Goal: Information Seeking & Learning: Learn about a topic

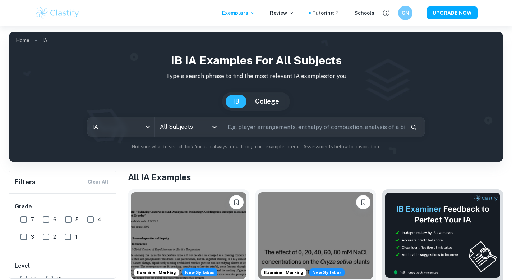
click at [172, 118] on div "All Subjects" at bounding box center [188, 127] width 67 height 20
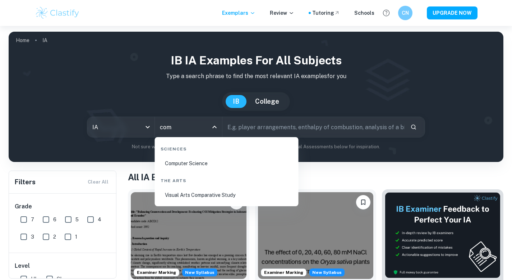
click at [194, 159] on li "Computer Science" at bounding box center [227, 163] width 138 height 17
type input "Computer Science"
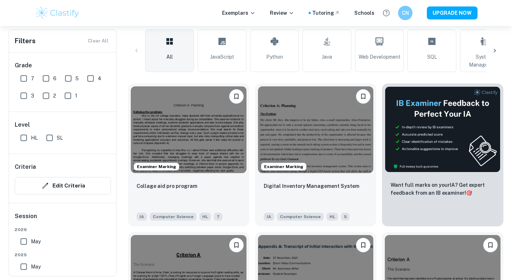
scroll to position [187, 0]
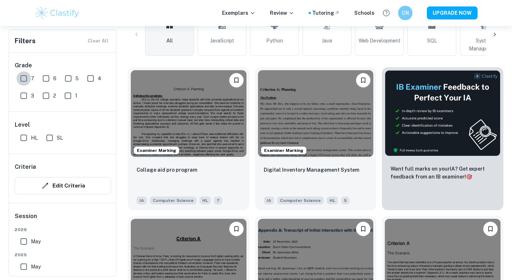
click at [21, 78] on input "7" at bounding box center [24, 78] width 14 height 14
checkbox input "true"
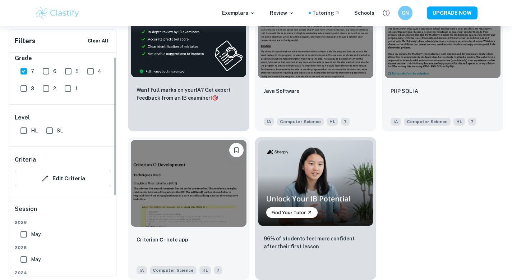
scroll to position [0, 0]
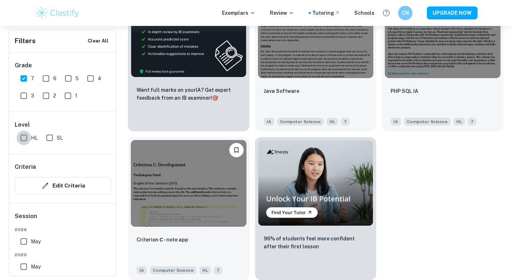
click at [23, 138] on input "HL" at bounding box center [24, 138] width 14 height 14
checkbox input "true"
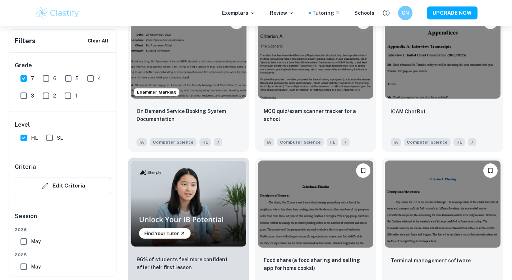
scroll to position [412, 0]
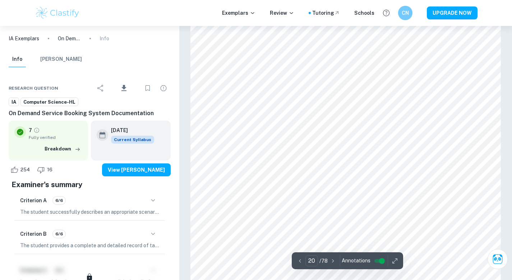
scroll to position [8640, 0]
type input "29"
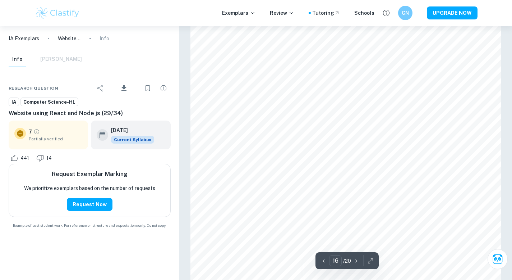
scroll to position [6790, 0]
type input "15"
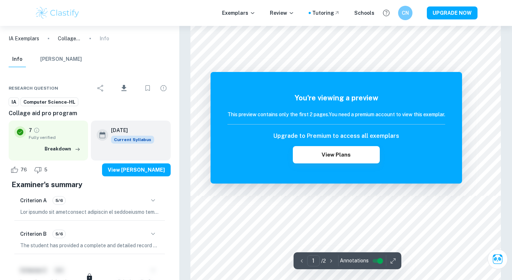
scroll to position [209, 0]
